Goal: Transaction & Acquisition: Download file/media

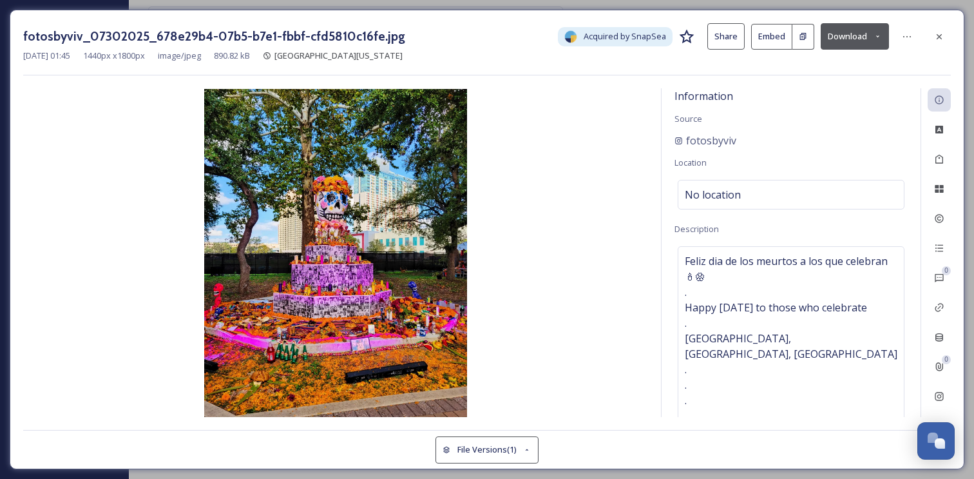
click at [838, 40] on button "Download" at bounding box center [855, 36] width 68 height 26
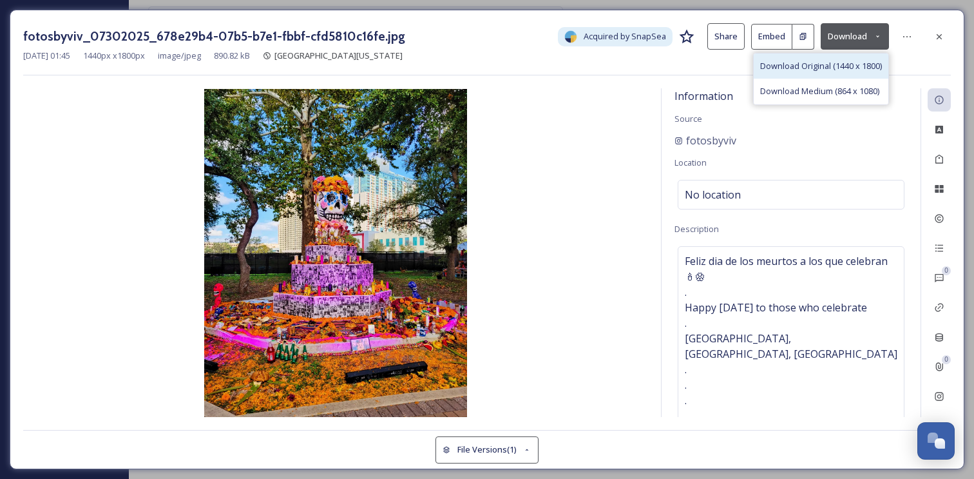
click at [818, 65] on span "Download Original (1440 x 1800)" at bounding box center [821, 66] width 122 height 12
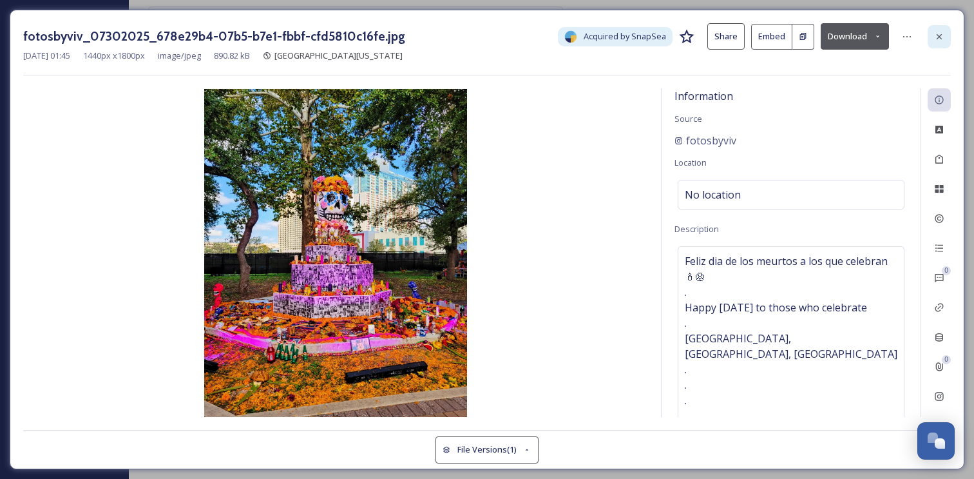
click at [936, 34] on icon at bounding box center [939, 37] width 10 height 10
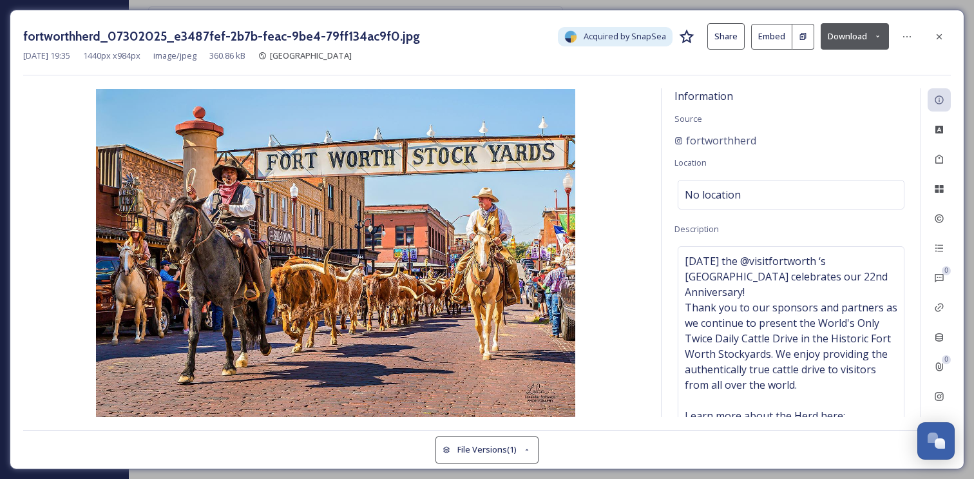
click at [847, 34] on button "Download" at bounding box center [855, 36] width 68 height 26
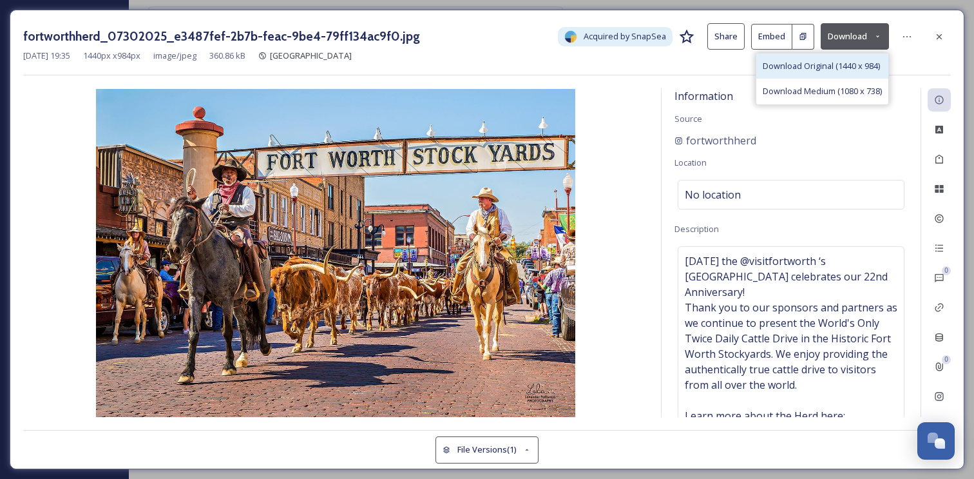
click at [808, 62] on span "Download Original (1440 x 984)" at bounding box center [821, 66] width 117 height 12
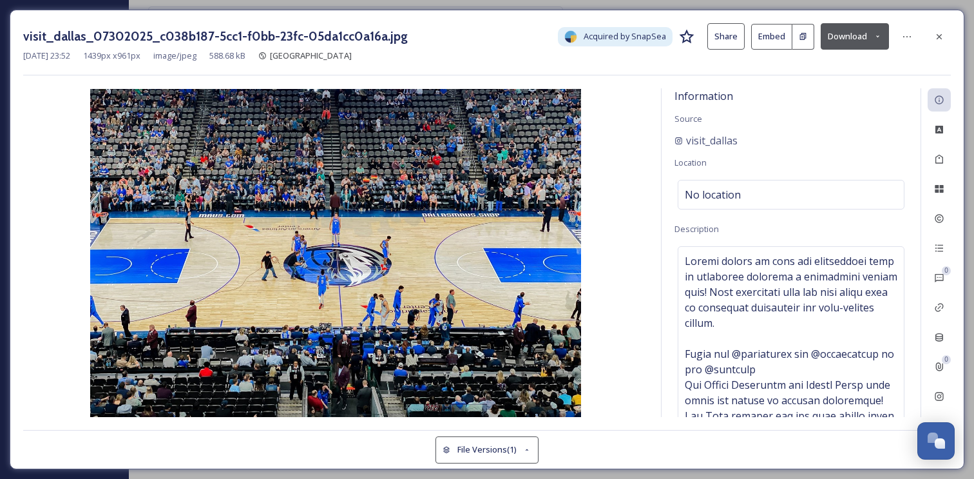
click at [837, 34] on button "Download" at bounding box center [855, 36] width 68 height 26
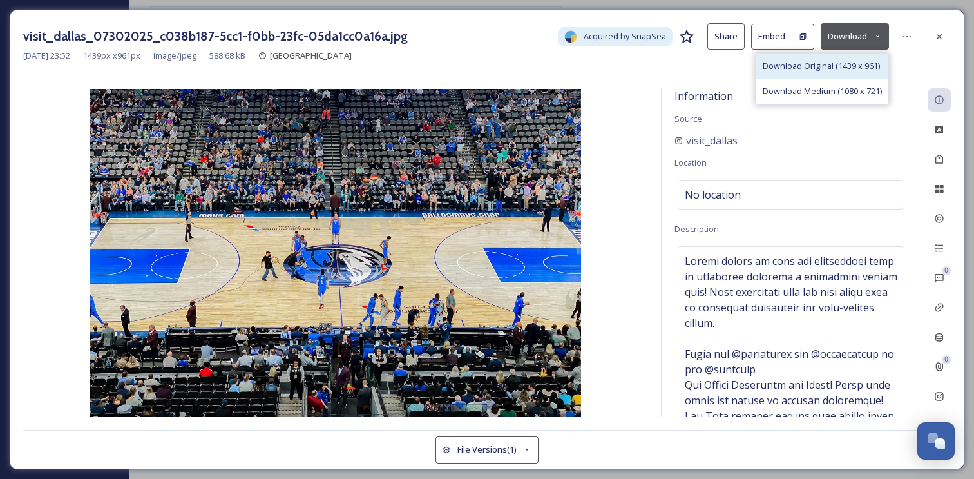
click at [810, 67] on span "Download Original (1439 x 961)" at bounding box center [821, 66] width 117 height 12
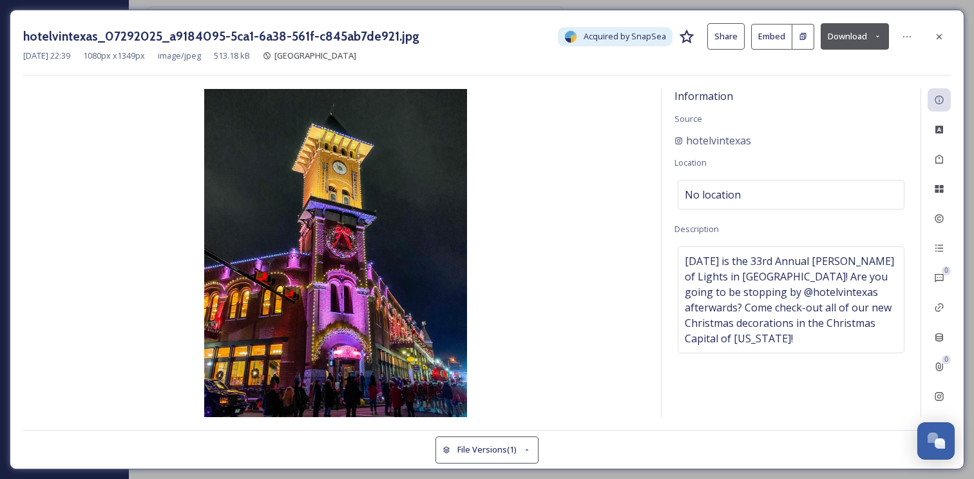
click at [837, 41] on button "Download" at bounding box center [855, 36] width 68 height 26
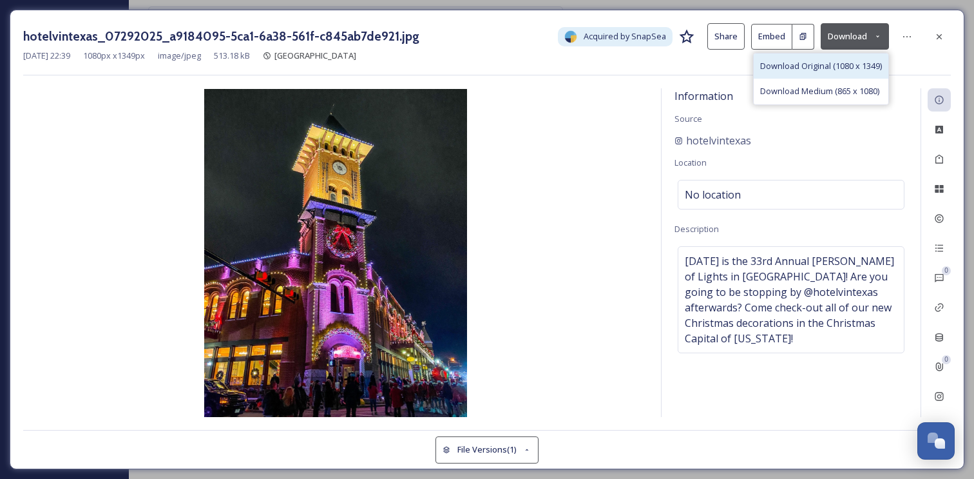
click at [813, 63] on span "Download Original (1080 x 1349)" at bounding box center [821, 66] width 122 height 12
